Goal: Task Accomplishment & Management: Manage account settings

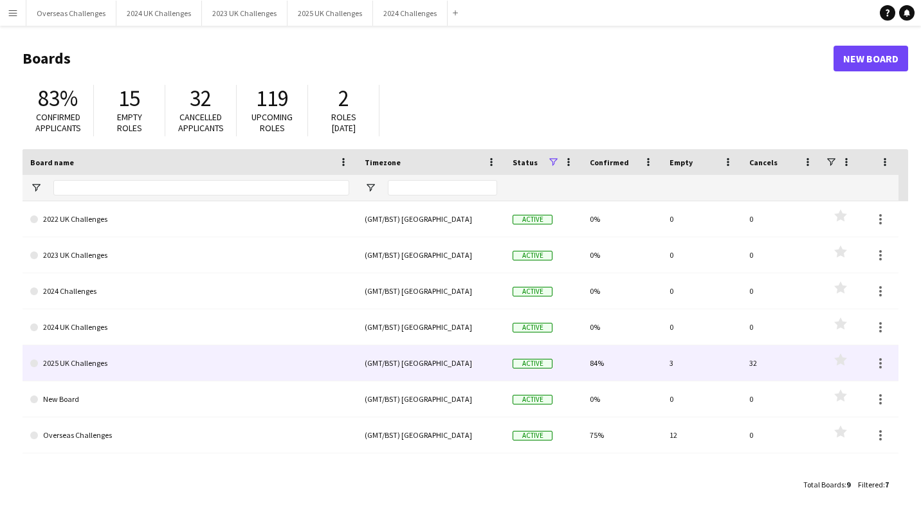
click at [81, 351] on link "2025 UK Challenges" at bounding box center [189, 363] width 319 height 36
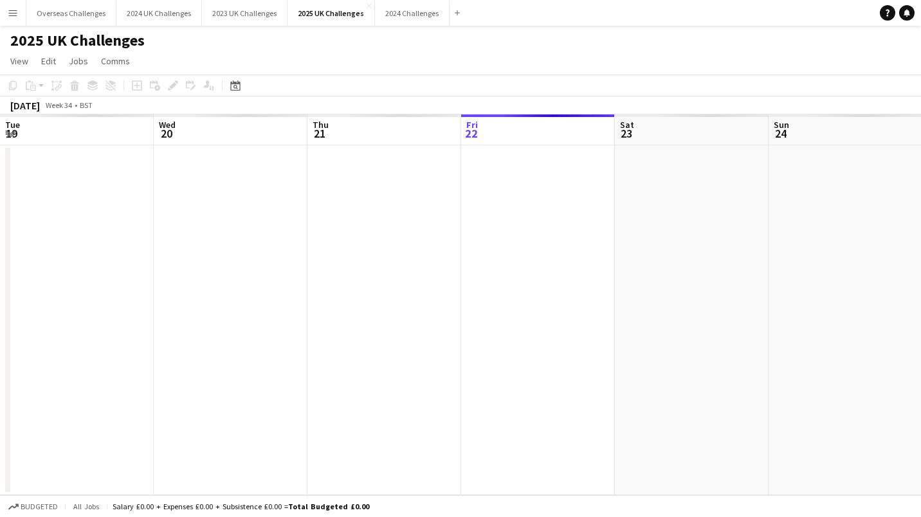
scroll to position [0, 308]
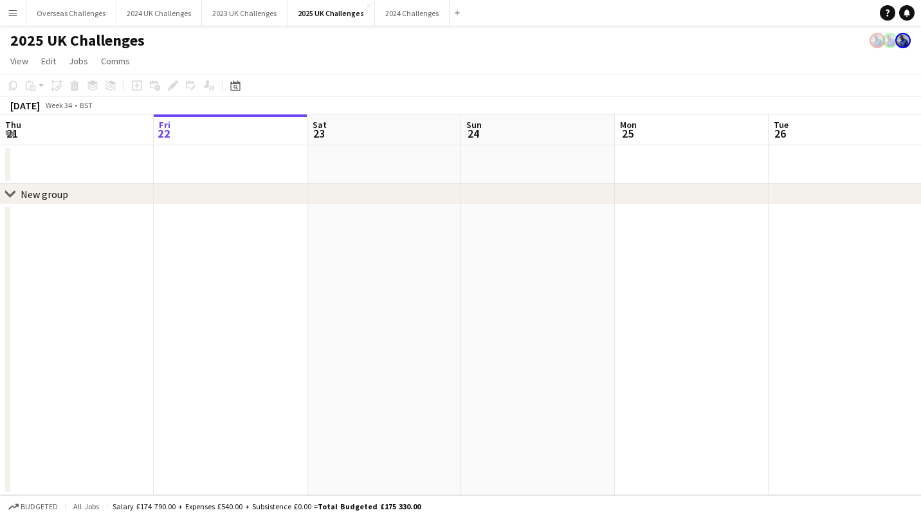
click at [234, 88] on icon "Date picker" at bounding box center [235, 85] width 10 height 10
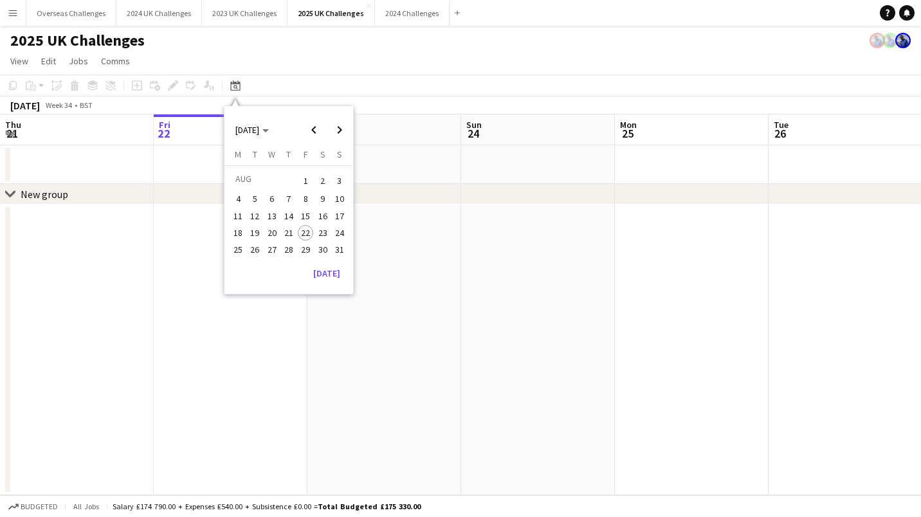
click at [334, 120] on span "Next month" at bounding box center [340, 130] width 26 height 26
click at [320, 208] on span "13" at bounding box center [322, 212] width 15 height 15
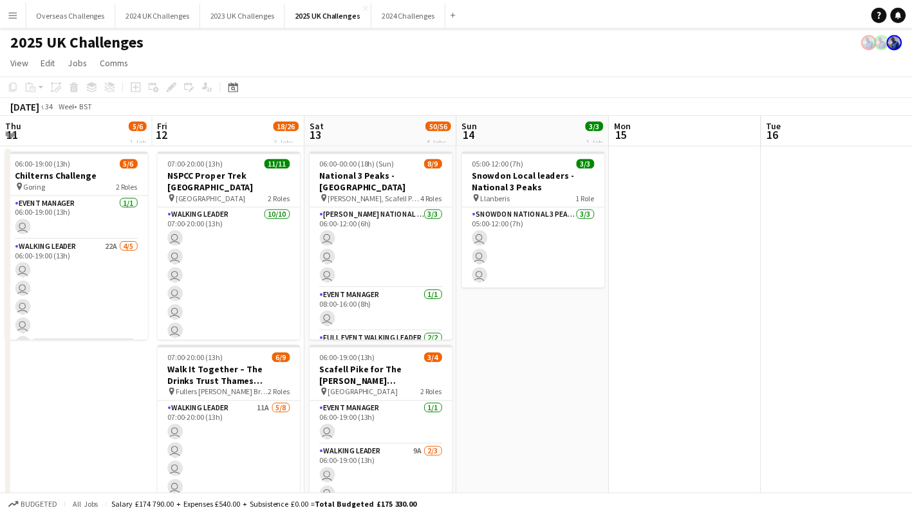
scroll to position [0, 443]
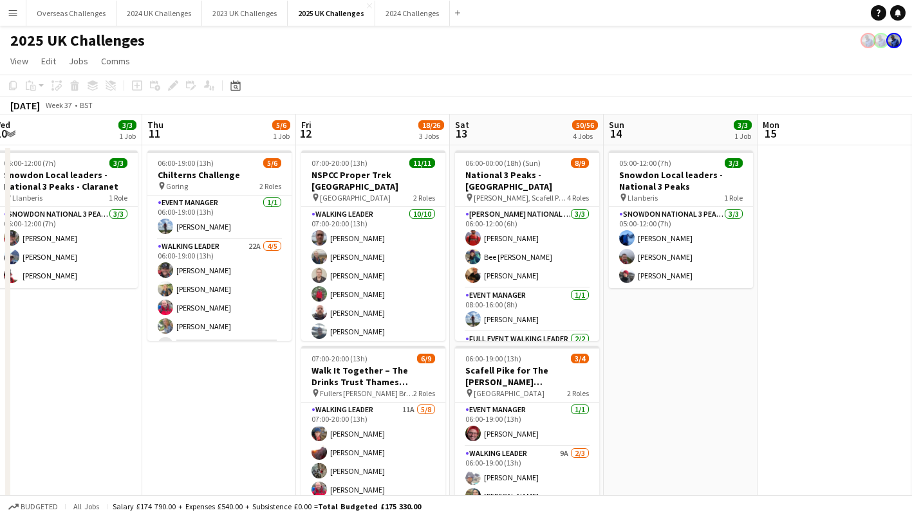
drag, startPoint x: 519, startPoint y: 391, endPoint x: 796, endPoint y: 394, distance: 277.9
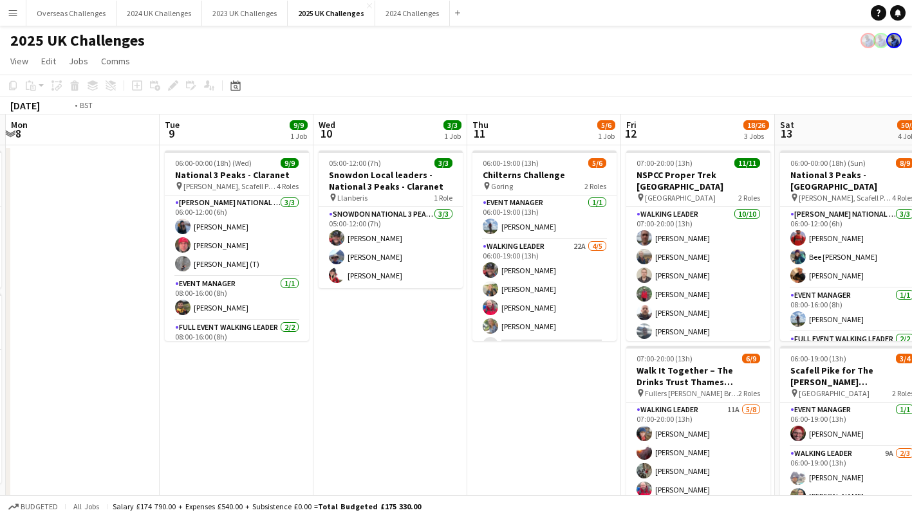
scroll to position [0, 286]
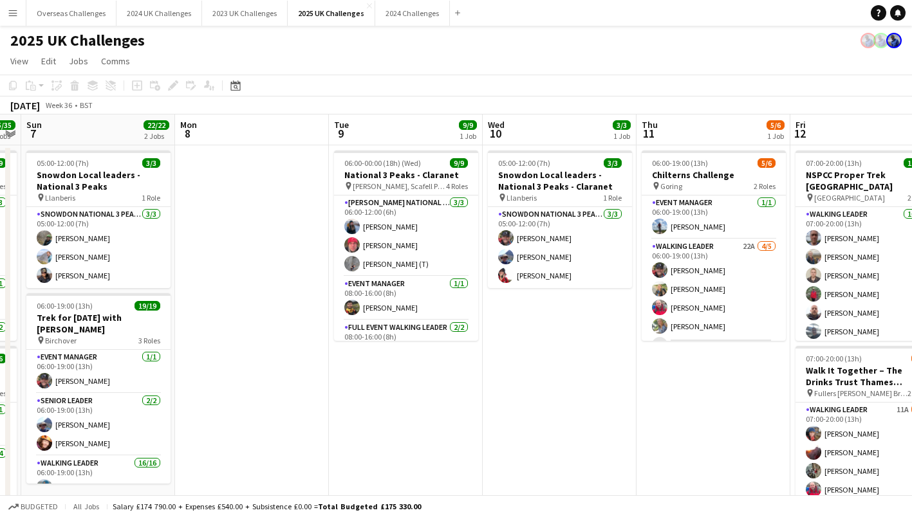
drag, startPoint x: 122, startPoint y: 401, endPoint x: 586, endPoint y: 403, distance: 464.5
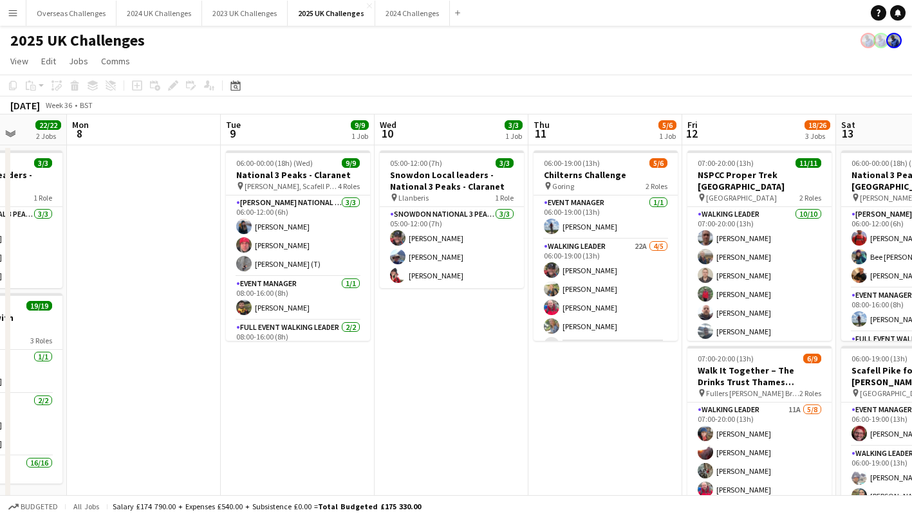
scroll to position [0, 417]
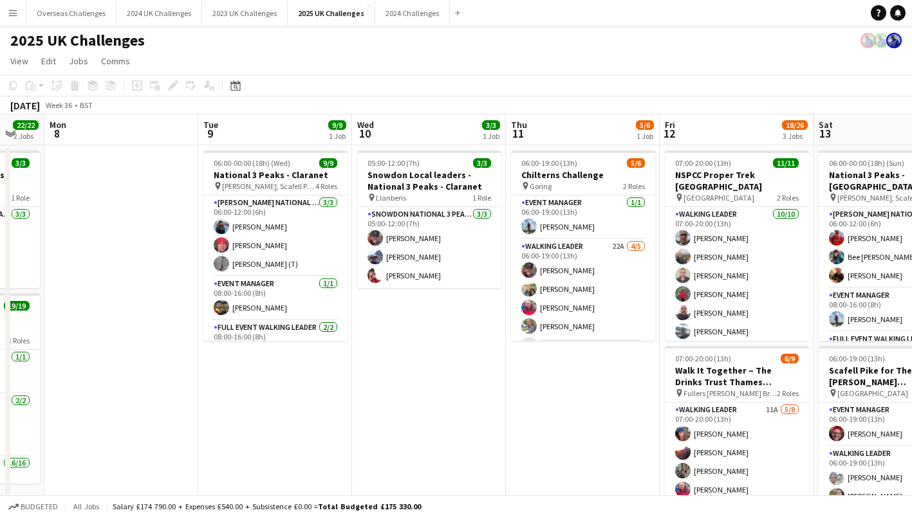
drag, startPoint x: 697, startPoint y: 407, endPoint x: 566, endPoint y: 400, distance: 130.8
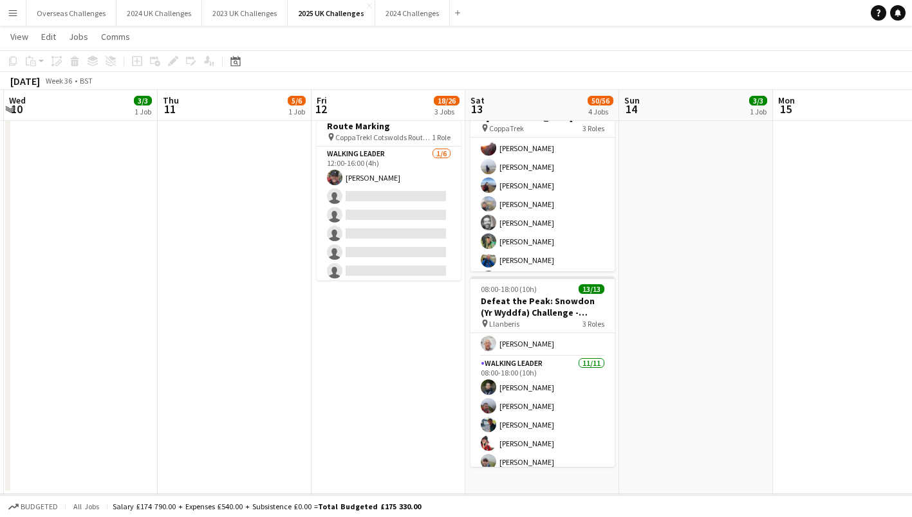
scroll to position [0, 396]
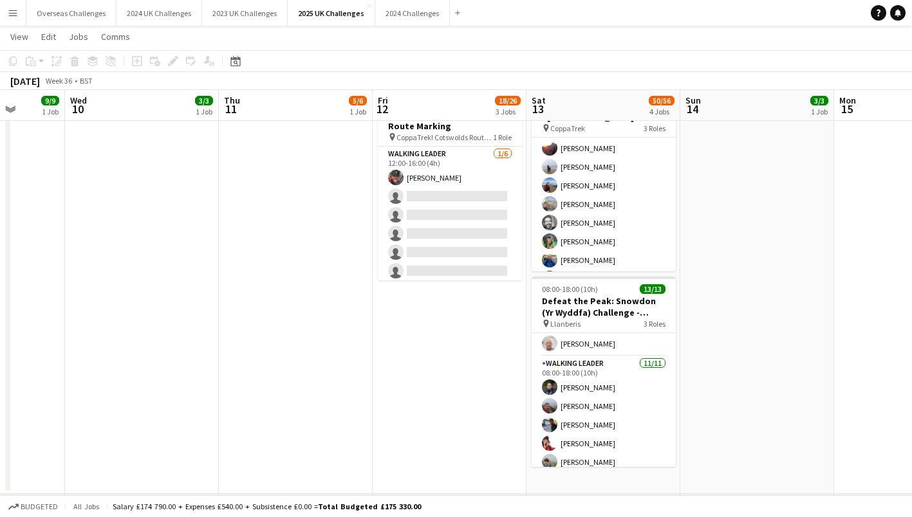
drag, startPoint x: 737, startPoint y: 360, endPoint x: 450, endPoint y: 355, distance: 287.0
click at [450, 355] on app-calendar-viewport "Sun 7 22/22 2 Jobs Mon 8 Tue 9 9/9 1 Job Wed 10 3/3 1 Job Thu 11 5/6 1 Job Fri …" at bounding box center [456, 76] width 912 height 953
click at [615, 324] on div "pin Llanberis 3 Roles" at bounding box center [603, 323] width 144 height 10
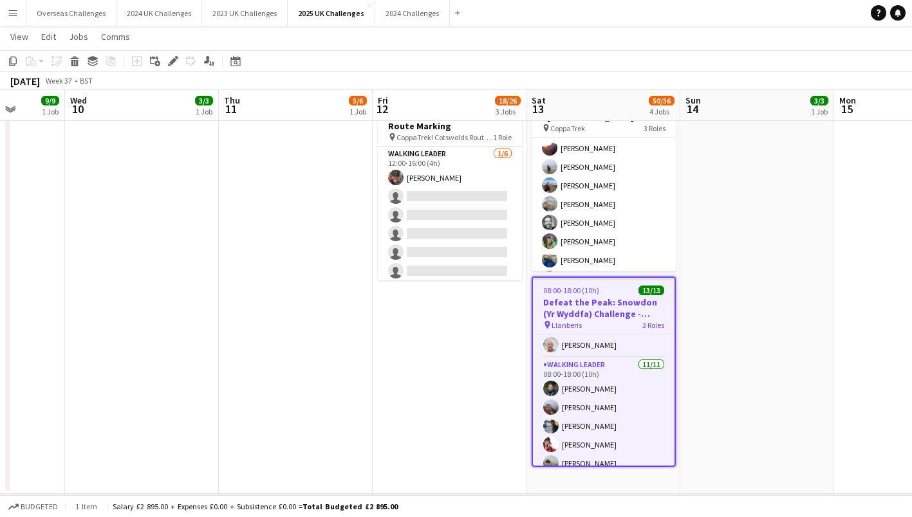
click at [173, 59] on icon at bounding box center [172, 61] width 7 height 7
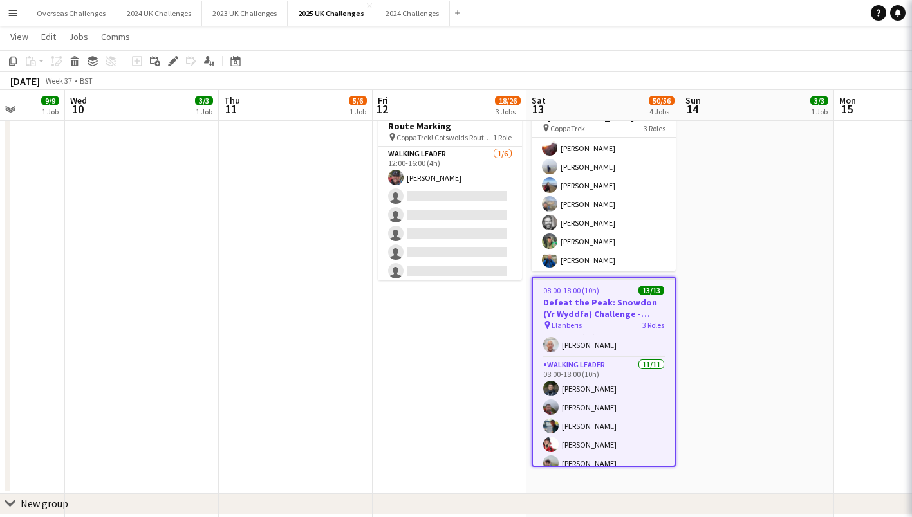
type input "**********"
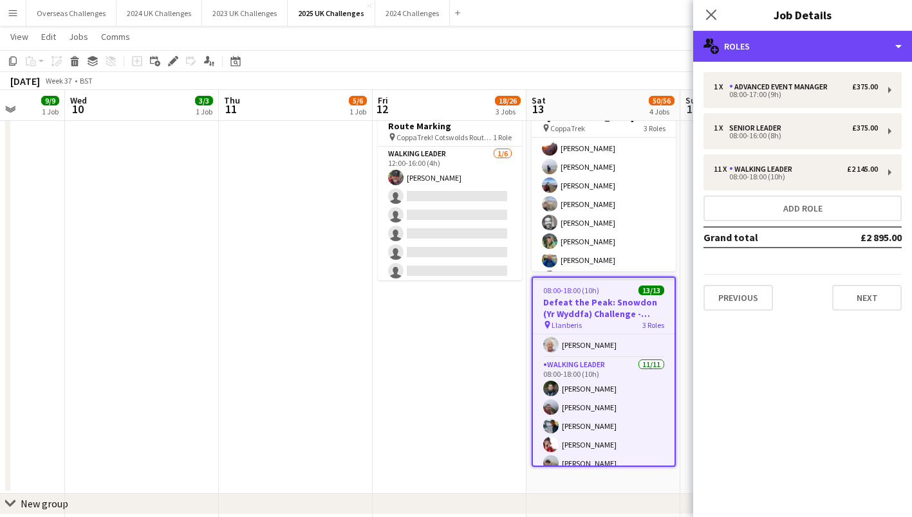
click at [758, 46] on div "multiple-users-add Roles" at bounding box center [802, 46] width 219 height 31
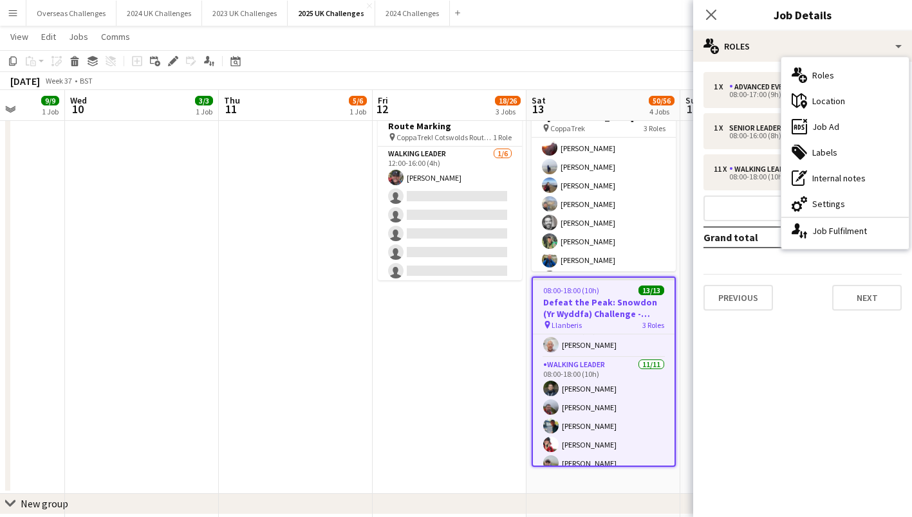
click at [843, 133] on div "ads-window Job Ad" at bounding box center [844, 127] width 127 height 26
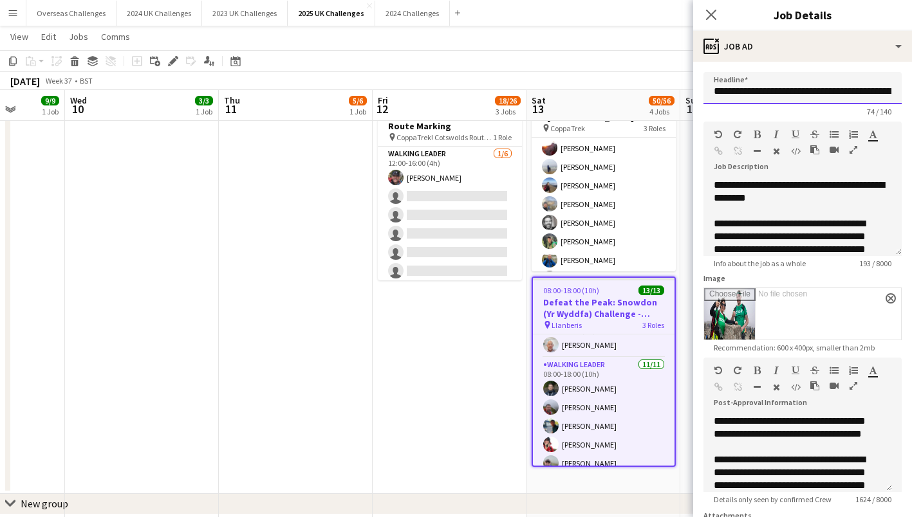
click at [840, 95] on input "**********" at bounding box center [802, 88] width 198 height 32
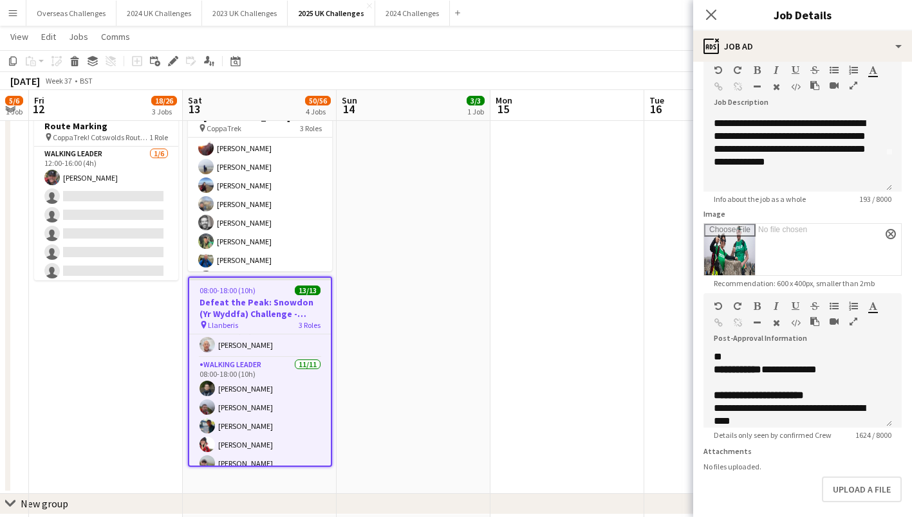
scroll to position [0, 460]
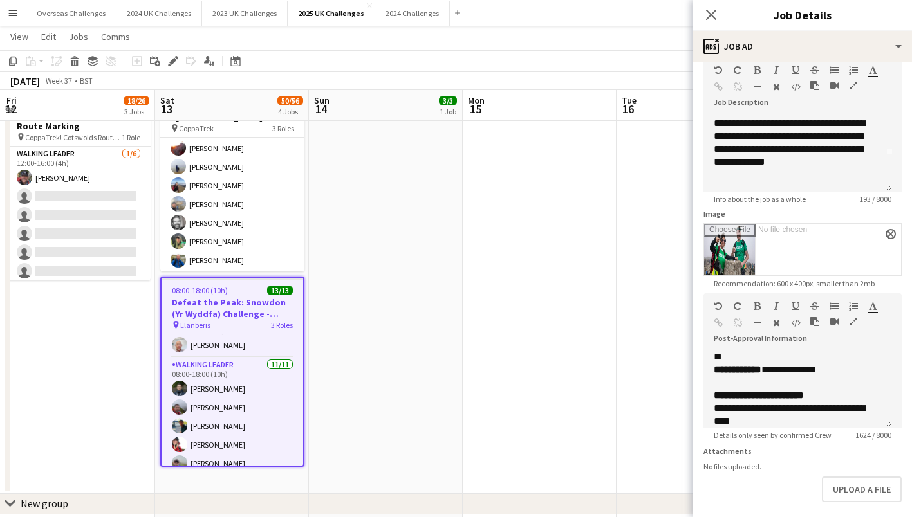
drag, startPoint x: 382, startPoint y: 363, endPoint x: 11, endPoint y: 376, distance: 371.4
click at [11, 376] on app-calendar-viewport "Tue 9 9/9 1 Job Wed 10 3/3 1 Job Thu 11 5/6 1 Job Fri 12 18/26 3 Jobs Sat 13 50…" at bounding box center [456, 76] width 912 height 953
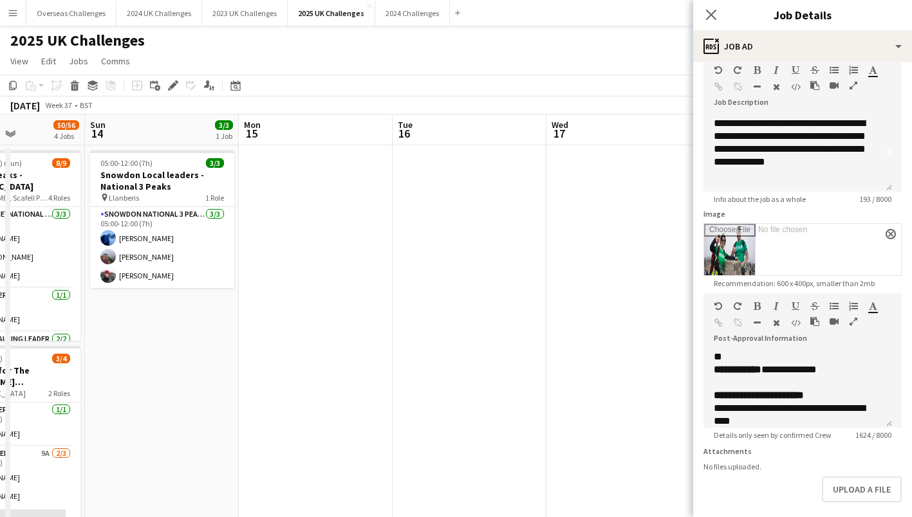
scroll to position [0, 414]
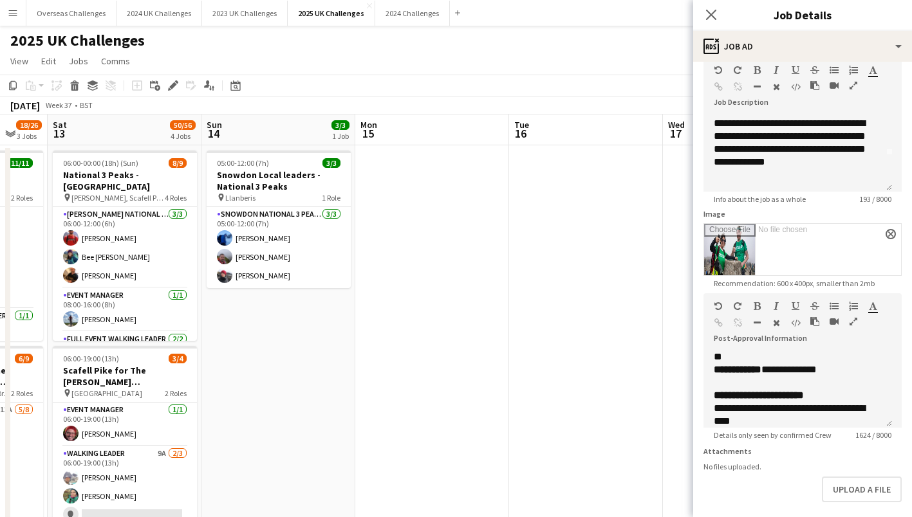
drag, startPoint x: 526, startPoint y: 329, endPoint x: 286, endPoint y: 338, distance: 240.1
